Goal: Use online tool/utility

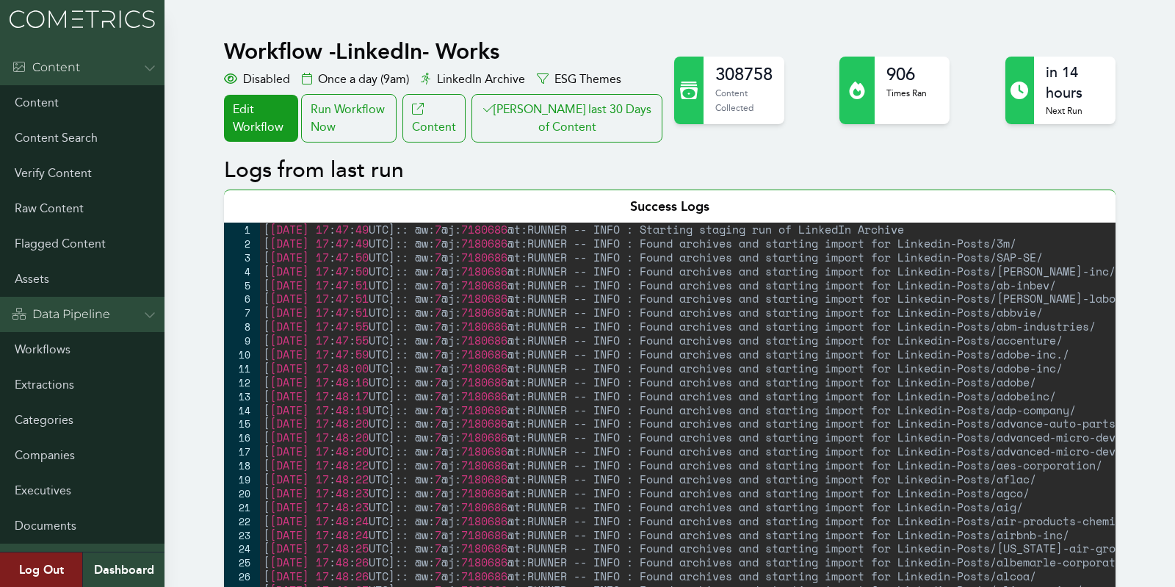
drag, startPoint x: 1168, startPoint y: 223, endPoint x: 1157, endPoint y: 223, distance: 11.7
click at [635, 112] on button "[PERSON_NAME] last 30 Days of Content" at bounding box center [566, 118] width 191 height 48
